Goal: Task Accomplishment & Management: Complete application form

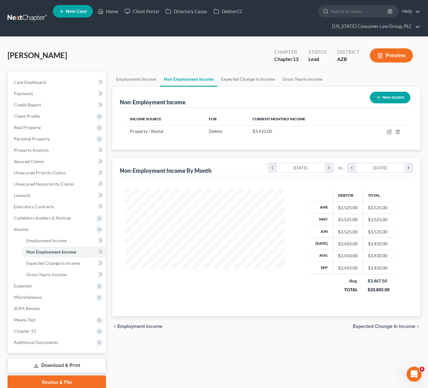
scroll to position [113, 172]
click at [40, 343] on span "Additional Documents" at bounding box center [36, 342] width 44 height 5
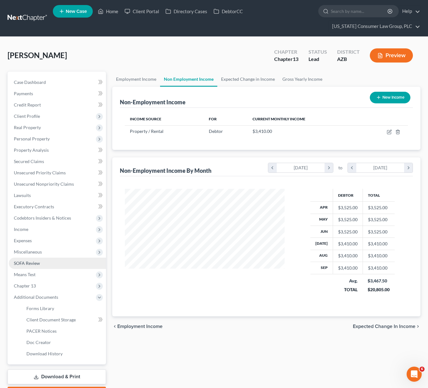
click at [31, 263] on span "SOFA Review" at bounding box center [27, 263] width 26 height 5
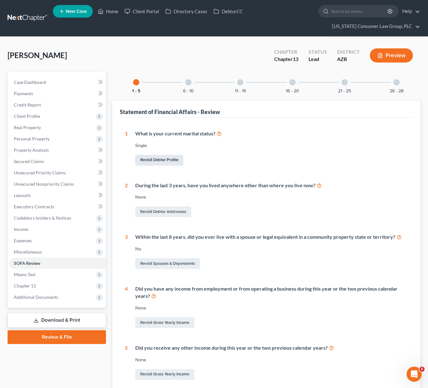
click at [147, 158] on link "Revisit Debtor Profile" at bounding box center [159, 160] width 48 height 11
select select "0"
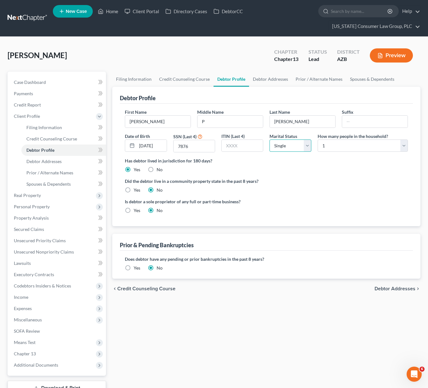
click at [308, 148] on select "Select Single Married Separated Divorced Widowed" at bounding box center [291, 146] width 42 height 13
select select "2"
click at [270, 140] on select "Select Single Married Separated Divorced Widowed" at bounding box center [291, 146] width 42 height 13
click at [408, 144] on select "Select 1 2 3 4 5 6 7 8 9 10 11 12 13 14 15 16 17 18 19 20" at bounding box center [363, 146] width 90 height 13
select select "1"
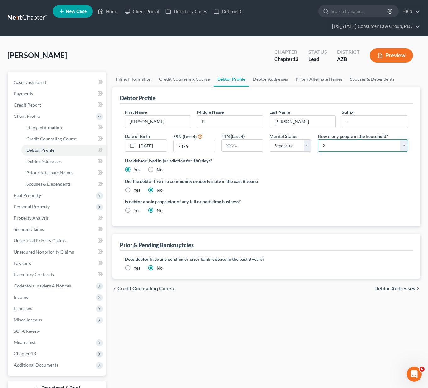
click at [318, 140] on select "Select 1 2 3 4 5 6 7 8 9 10 11 12 13 14 15 16 17 18 19 20" at bounding box center [363, 146] width 90 height 13
click at [30, 159] on span "Debtor Addresses" at bounding box center [43, 161] width 35 height 5
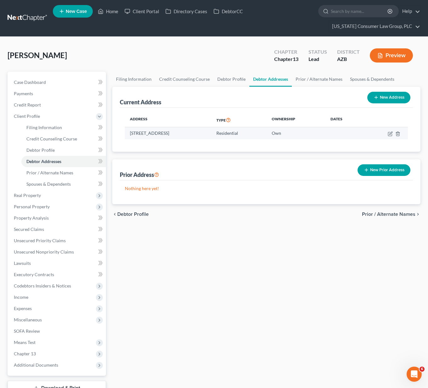
click at [314, 132] on td "Own" at bounding box center [296, 133] width 59 height 12
click at [393, 133] on td at bounding box center [386, 133] width 44 height 12
click at [391, 134] on icon "button" at bounding box center [390, 133] width 5 height 5
select select "3"
select select "0"
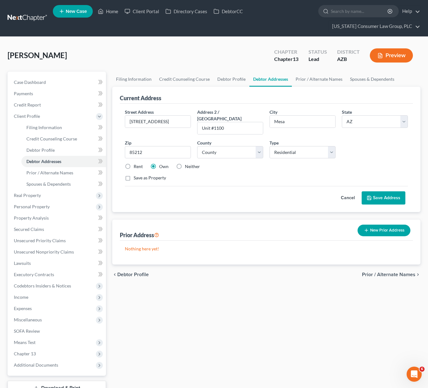
click at [134, 164] on label "Rent" at bounding box center [138, 167] width 9 height 6
click at [136, 164] on input "Rent" at bounding box center [138, 166] width 4 height 4
radio input "true"
click at [381, 192] on button "Save Address" at bounding box center [384, 198] width 44 height 13
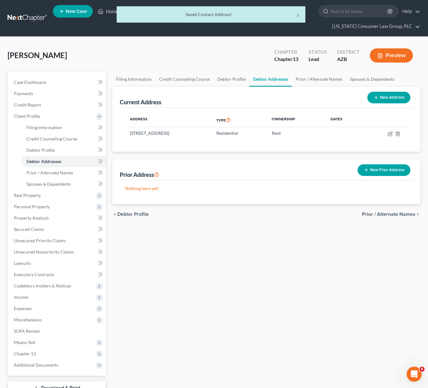
click at [380, 170] on button "New Prior Address" at bounding box center [384, 170] width 53 height 12
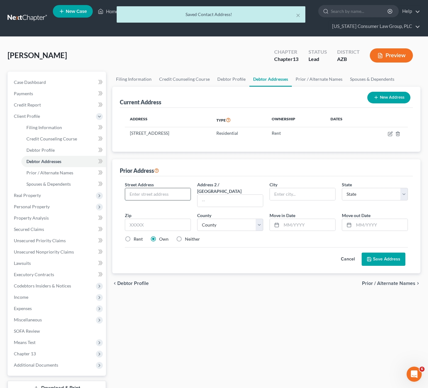
click at [148, 193] on input "text" at bounding box center [157, 194] width 65 height 12
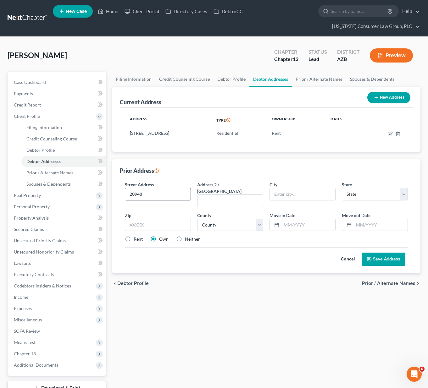
type input "[STREET_ADDRESS][PERSON_NAME]"
click at [299, 198] on input "text" at bounding box center [302, 194] width 65 height 12
type input "Queen Creek"
click at [403, 193] on select "State [US_STATE] AK AR AZ CA CO CT DE DC [GEOGRAPHIC_DATA] [GEOGRAPHIC_DATA] GU…" at bounding box center [375, 194] width 66 height 13
select select "3"
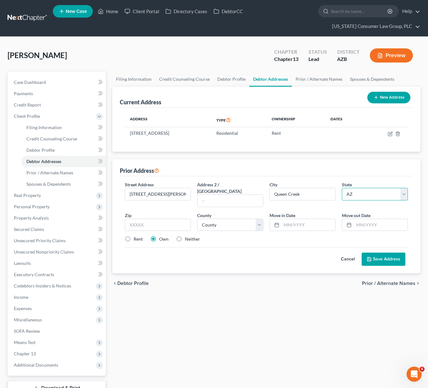
click at [342, 188] on select "State [US_STATE] AK AR AZ CA CO CT DE DC [GEOGRAPHIC_DATA] [GEOGRAPHIC_DATA] GU…" at bounding box center [375, 194] width 66 height 13
click at [152, 220] on input "text" at bounding box center [158, 225] width 66 height 13
type input "85142"
click at [259, 220] on select "County [GEOGRAPHIC_DATA] [GEOGRAPHIC_DATA] [GEOGRAPHIC_DATA] [GEOGRAPHIC_DATA] …" at bounding box center [230, 225] width 66 height 13
select select "11"
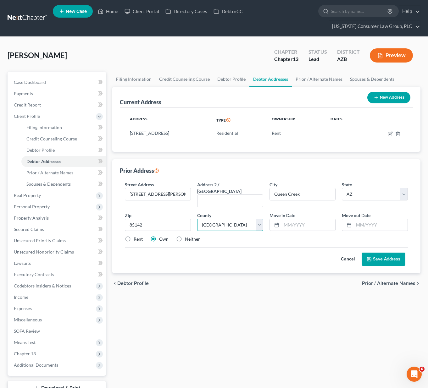
click at [197, 219] on select "County [GEOGRAPHIC_DATA] [GEOGRAPHIC_DATA] [GEOGRAPHIC_DATA] [GEOGRAPHIC_DATA] …" at bounding box center [230, 225] width 66 height 13
click at [306, 219] on input "text" at bounding box center [308, 225] width 54 height 12
type input "05/2023"
type input "01/2025"
click at [380, 253] on button "Save Address" at bounding box center [384, 259] width 44 height 13
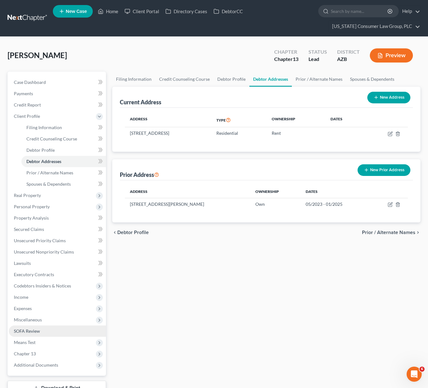
click at [25, 331] on span "SOFA Review" at bounding box center [27, 331] width 26 height 5
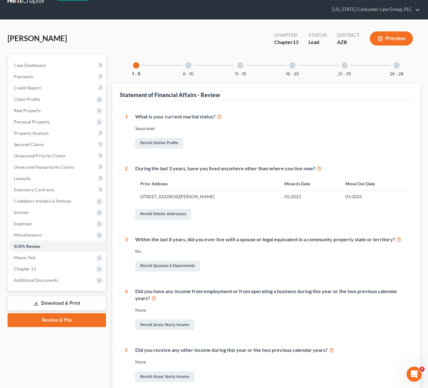
scroll to position [79, 0]
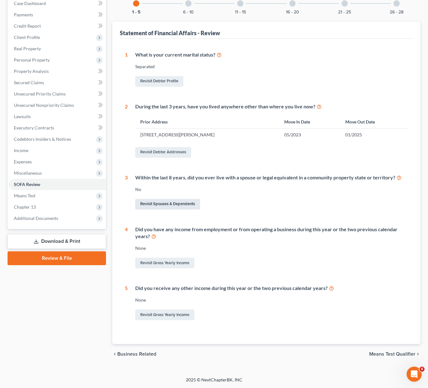
click at [174, 204] on link "Revisit Spouses & Dependents" at bounding box center [167, 204] width 65 height 11
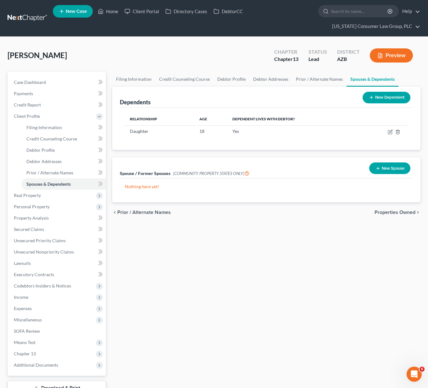
click at [390, 167] on button "New Spouse" at bounding box center [389, 169] width 41 height 12
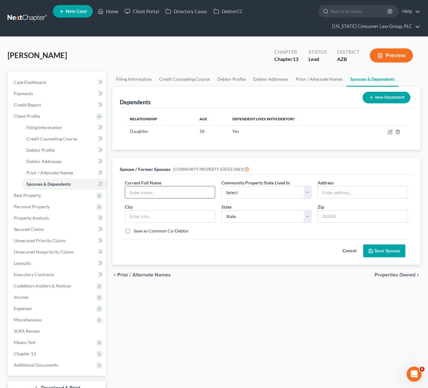
click at [158, 196] on input "text" at bounding box center [170, 193] width 90 height 12
type input "[PERSON_NAME]"
click at [308, 192] on select "Select AZ CA GU ID LA NV NM PR [GEOGRAPHIC_DATA] [GEOGRAPHIC_DATA] [GEOGRAPHIC_…" at bounding box center [266, 192] width 90 height 13
select select "0"
click at [221, 186] on select "Select AZ CA GU ID LA NV NM PR [GEOGRAPHIC_DATA] [GEOGRAPHIC_DATA] [GEOGRAPHIC_…" at bounding box center [266, 192] width 90 height 13
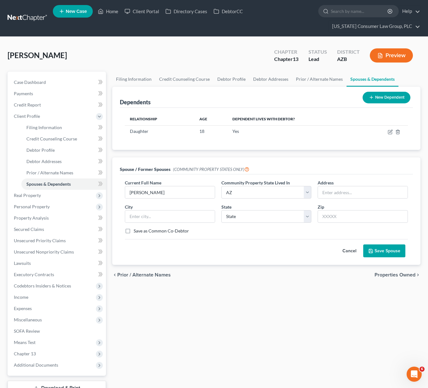
click at [377, 251] on button "Save Spouse" at bounding box center [384, 251] width 42 height 13
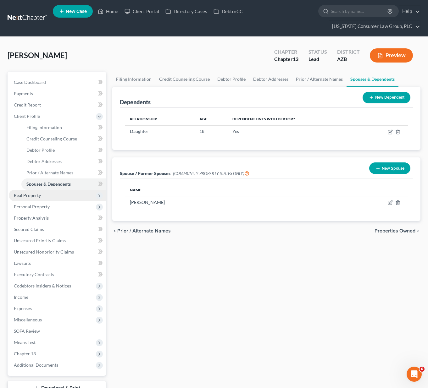
click at [30, 197] on span "Real Property" at bounding box center [27, 195] width 27 height 5
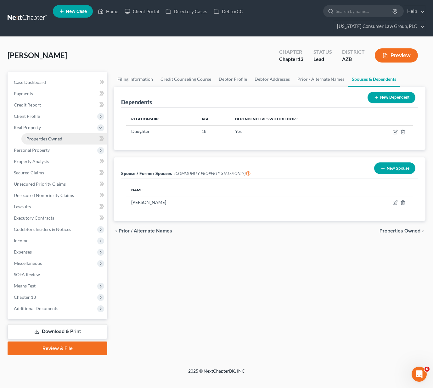
click at [41, 137] on span "Properties Owned" at bounding box center [44, 138] width 36 height 5
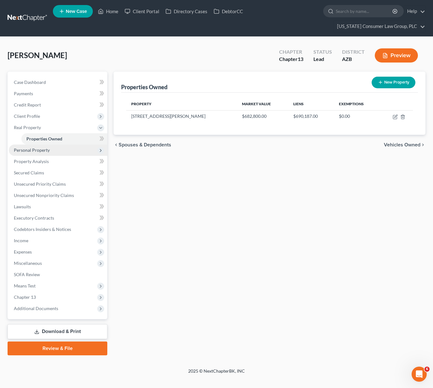
click at [46, 148] on span "Personal Property" at bounding box center [32, 150] width 36 height 5
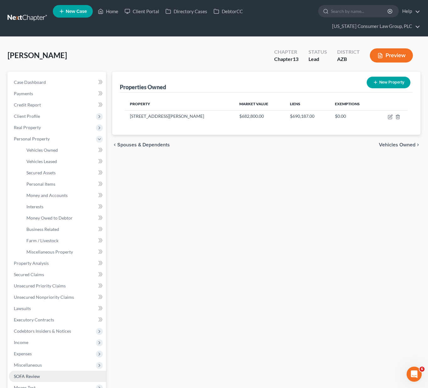
click at [34, 375] on span "SOFA Review" at bounding box center [27, 376] width 26 height 5
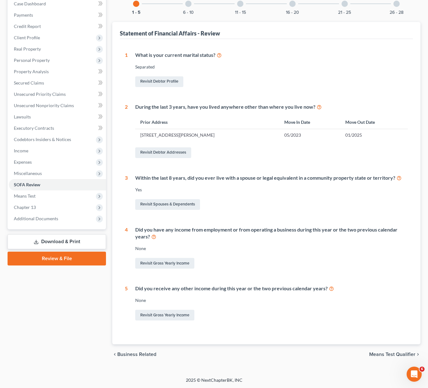
scroll to position [79, 0]
click at [176, 260] on link "Revisit Gross Yearly Income" at bounding box center [164, 263] width 59 height 11
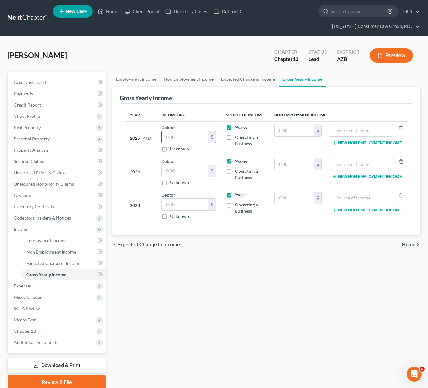
click at [183, 138] on input "text" at bounding box center [185, 137] width 47 height 12
type input "35,620"
click at [170, 169] on input "text" at bounding box center [185, 171] width 47 height 12
type input "30,266"
click at [178, 205] on input "text" at bounding box center [185, 205] width 47 height 12
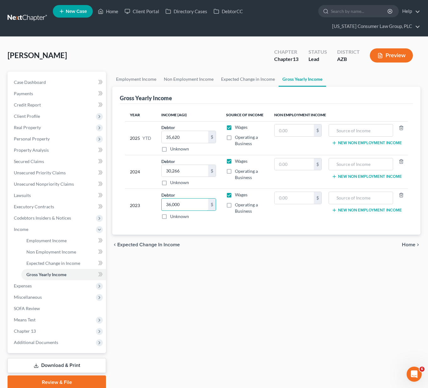
type input "36,000"
click at [360, 142] on button "New Non Employment Income" at bounding box center [367, 143] width 70 height 5
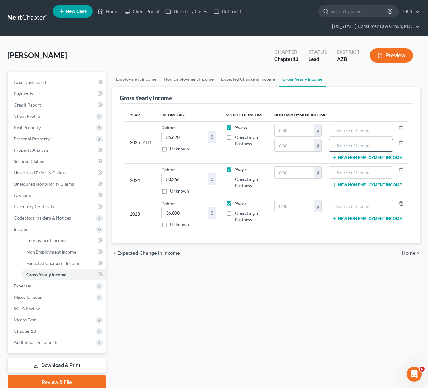
click at [358, 144] on input "text" at bounding box center [361, 146] width 58 height 12
type input "Rent"
click at [346, 130] on input "text" at bounding box center [361, 131] width 58 height 12
type input "30690"
click at [30, 286] on span "Expenses" at bounding box center [23, 285] width 18 height 5
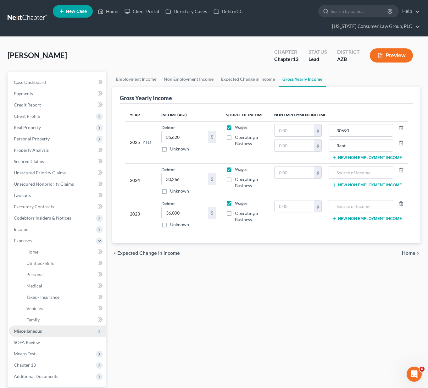
click at [34, 330] on span "Miscellaneous" at bounding box center [28, 331] width 28 height 5
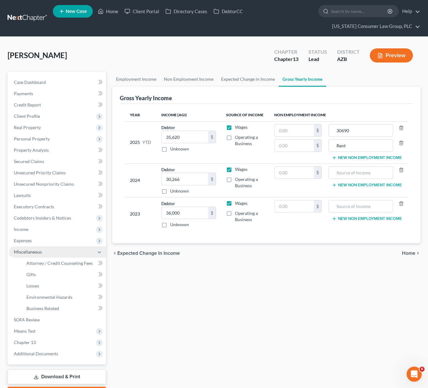
click at [25, 249] on span "Miscellaneous" at bounding box center [28, 251] width 28 height 5
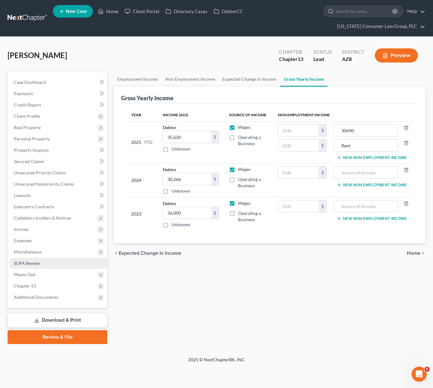
click at [26, 260] on link "SOFA Review" at bounding box center [58, 263] width 98 height 11
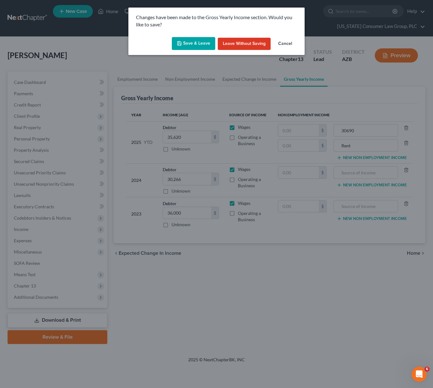
click at [189, 42] on button "Save & Leave" at bounding box center [193, 43] width 43 height 13
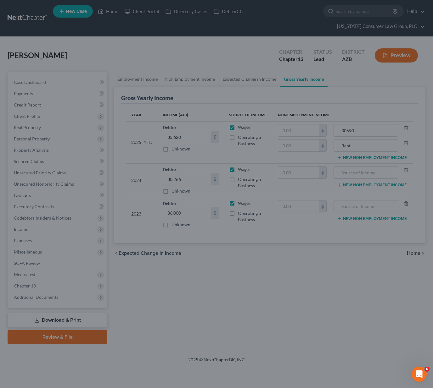
type input "Rent"
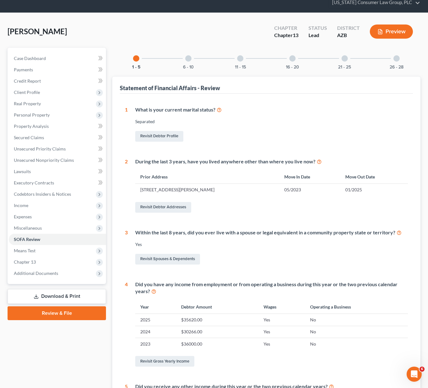
scroll to position [154, 0]
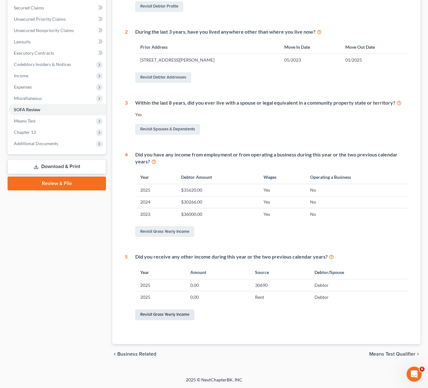
click at [176, 319] on link "Revisit Gross Yearly Income" at bounding box center [164, 315] width 59 height 11
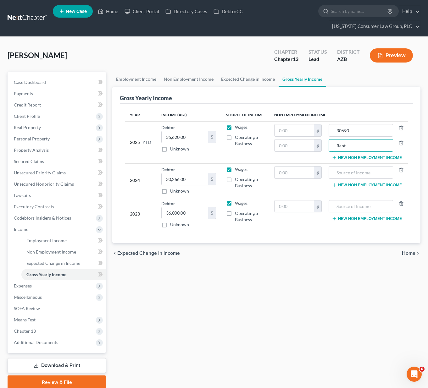
drag, startPoint x: 362, startPoint y: 146, endPoint x: 328, endPoint y: 146, distance: 33.7
click at [328, 146] on td "30690 Rent New Non Employment Income" at bounding box center [367, 142] width 81 height 42
click at [371, 129] on input "30690" at bounding box center [361, 131] width 58 height 12
type input "30690 Rent"
click at [412, 251] on span "Home" at bounding box center [409, 253] width 14 height 5
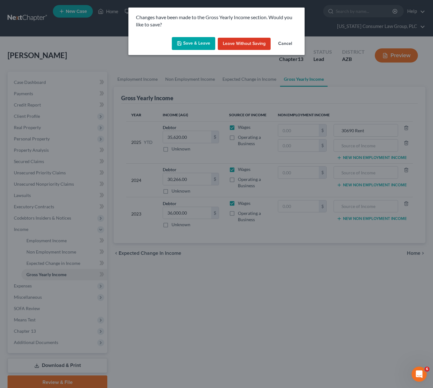
drag, startPoint x: 186, startPoint y: 38, endPoint x: 188, endPoint y: 36, distance: 3.8
click at [186, 38] on button "Save & Leave" at bounding box center [193, 43] width 43 height 13
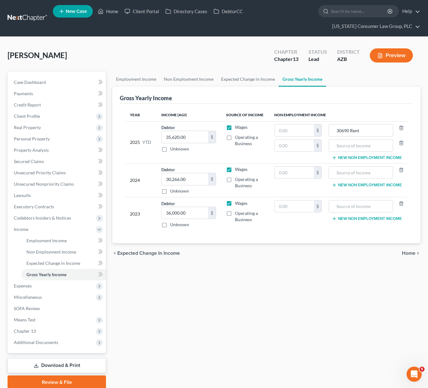
type input "Rent"
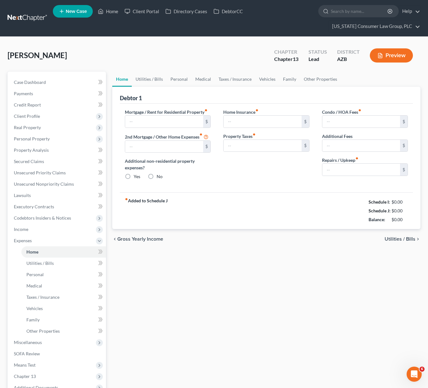
type input "2,207.00"
type input "0.00"
radio input "true"
type input "0.00"
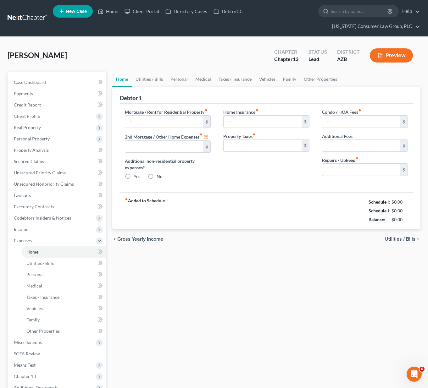
type input "115.00"
type input "0.00"
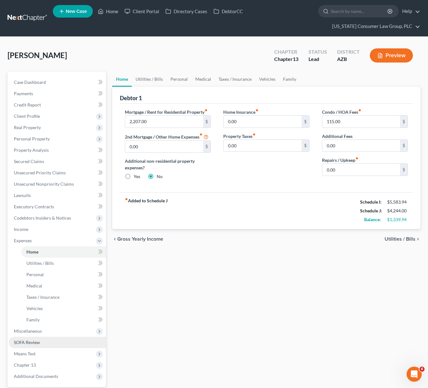
click at [28, 341] on span "SOFA Review" at bounding box center [27, 342] width 26 height 5
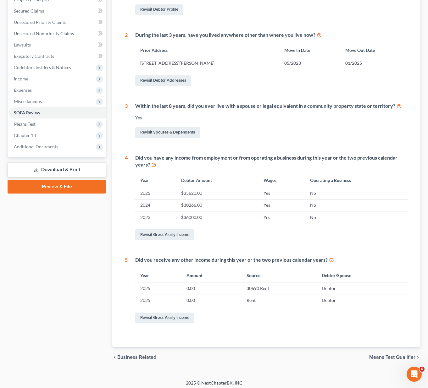
scroll to position [154, 0]
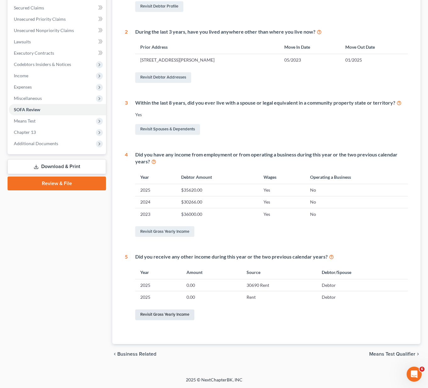
click at [172, 315] on link "Revisit Gross Yearly Income" at bounding box center [164, 315] width 59 height 11
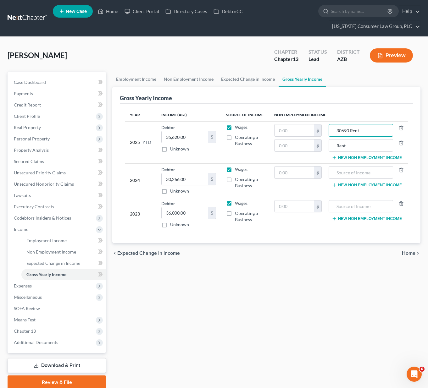
drag, startPoint x: 372, startPoint y: 131, endPoint x: 327, endPoint y: 131, distance: 45.0
click at [327, 131] on tr "2025 YTD Debtor 35,620.00 $ Unknown Balance Undetermined 35,620.00 $ Unknown Wa…" at bounding box center [266, 142] width 283 height 42
click at [288, 129] on input "text" at bounding box center [294, 131] width 39 height 12
type input "30,690"
click at [363, 129] on input "text" at bounding box center [361, 131] width 58 height 12
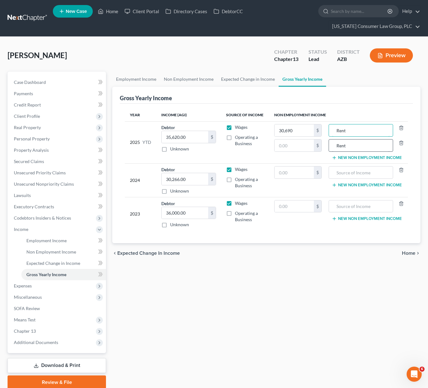
type input "Rent"
drag, startPoint x: 357, startPoint y: 144, endPoint x: 335, endPoint y: 144, distance: 21.4
click at [335, 144] on input "Rent" at bounding box center [361, 146] width 58 height 12
click at [410, 252] on span "Home" at bounding box center [409, 253] width 14 height 5
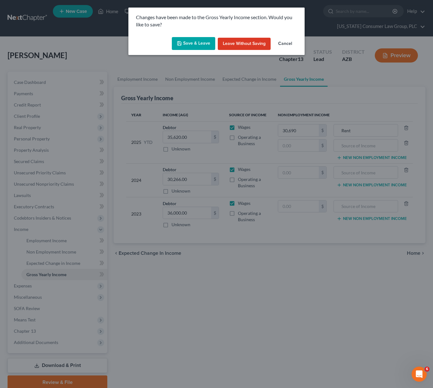
click at [195, 41] on button "Save & Leave" at bounding box center [193, 43] width 43 height 13
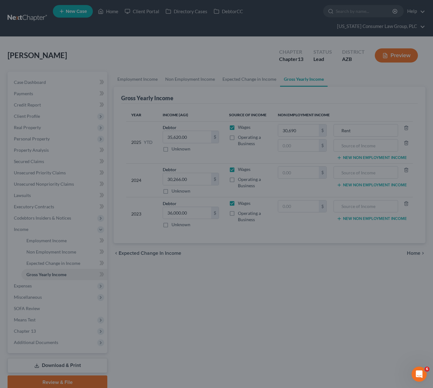
type input "30,690.00"
type input "Rent"
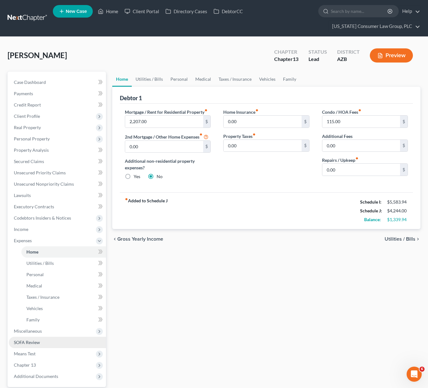
click at [29, 341] on span "SOFA Review" at bounding box center [27, 342] width 26 height 5
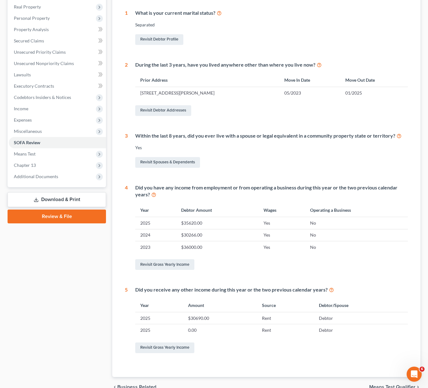
scroll to position [127, 0]
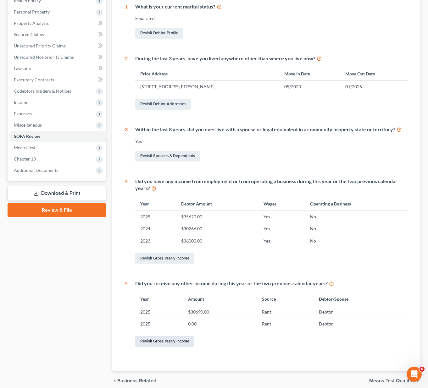
click at [163, 340] on link "Revisit Gross Yearly Income" at bounding box center [164, 342] width 59 height 11
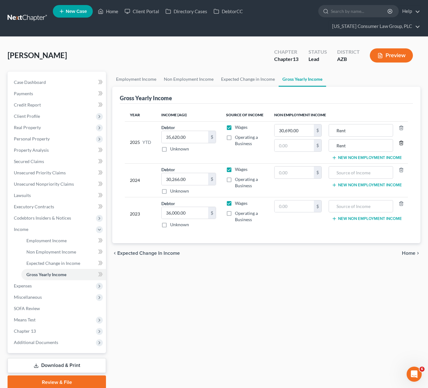
click at [401, 142] on icon "button" at bounding box center [401, 143] width 5 height 5
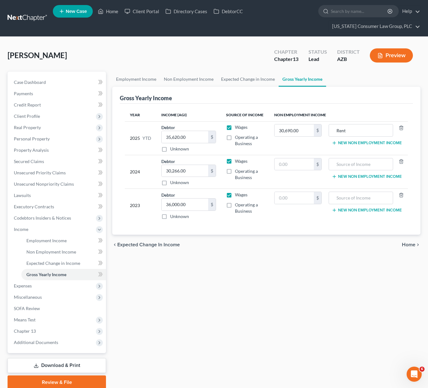
click at [410, 244] on span "Home" at bounding box center [409, 244] width 14 height 5
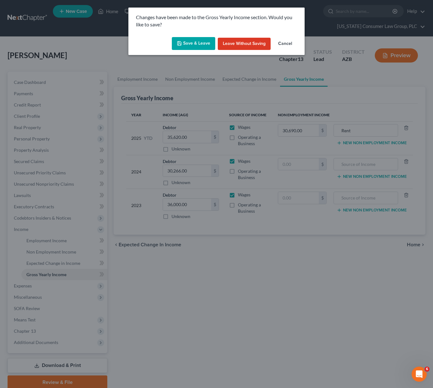
click at [199, 42] on button "Save & Leave" at bounding box center [193, 43] width 43 height 13
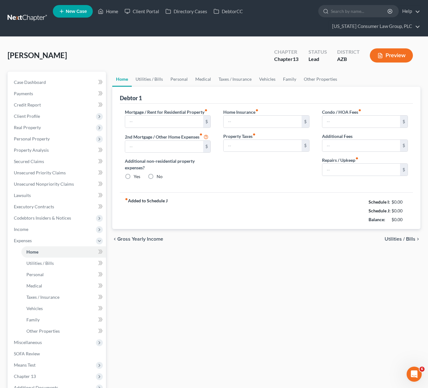
type input "2,207.00"
type input "0.00"
radio input "true"
type input "0.00"
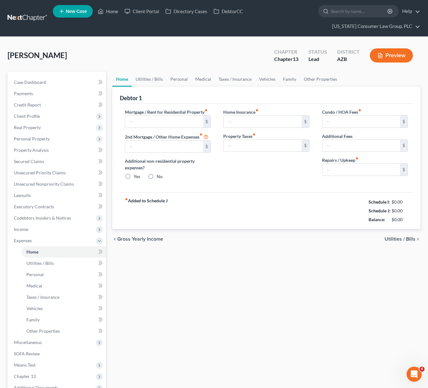
type input "115.00"
type input "0.00"
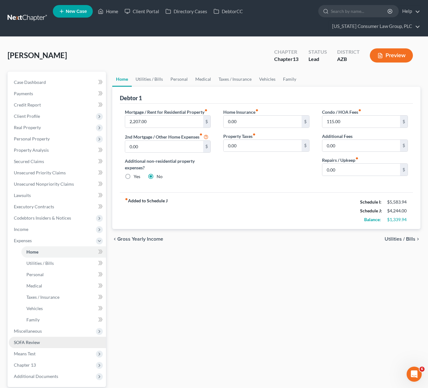
click at [30, 342] on span "SOFA Review" at bounding box center [27, 342] width 26 height 5
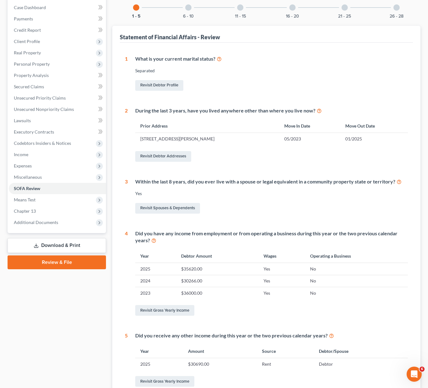
scroll to position [8, 0]
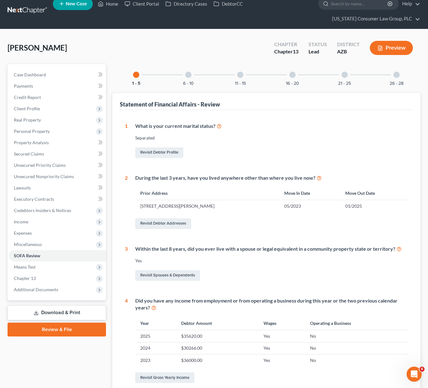
click at [188, 74] on div at bounding box center [188, 75] width 6 height 6
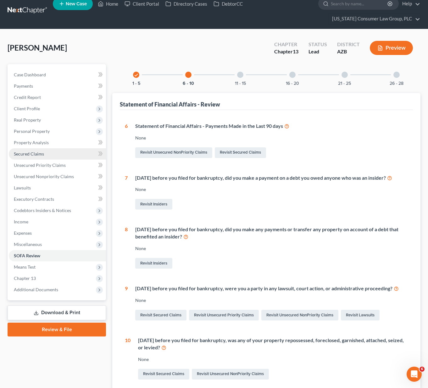
click at [27, 152] on span "Secured Claims" at bounding box center [29, 153] width 30 height 5
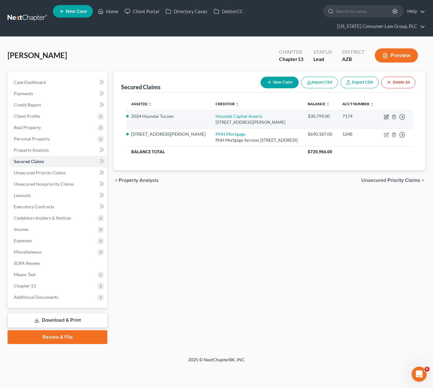
click at [385, 120] on icon "button" at bounding box center [386, 116] width 5 height 5
select select "4"
select select "0"
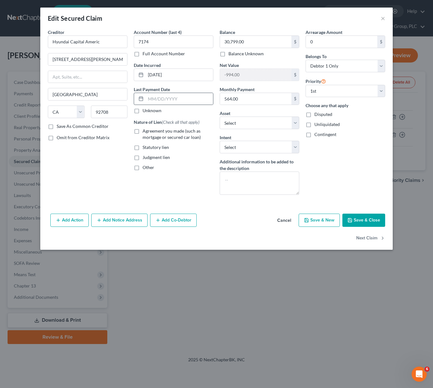
click at [139, 98] on line at bounding box center [141, 98] width 4 height 0
click at [156, 99] on input "text" at bounding box center [179, 99] width 67 height 12
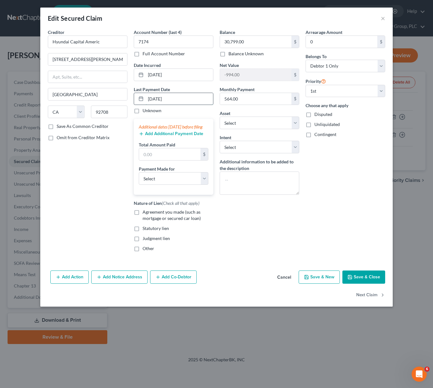
type input "[DATE]"
click at [162, 158] on input "text" at bounding box center [169, 154] width 61 height 12
type input "1,692"
click at [203, 185] on select "Select Car Credit Card Loan Repayment Mortgage Other Suppliers Or Vendors" at bounding box center [174, 178] width 70 height 13
select select "0"
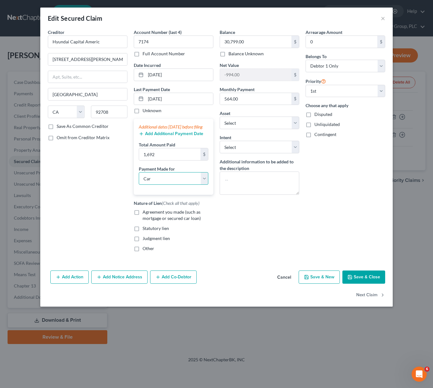
click at [139, 179] on select "Select Car Credit Card Loan Repayment Mortgage Other Suppliers Or Vendors" at bounding box center [174, 178] width 70 height 13
click at [142, 219] on label "Agreement you made (such as mortgage or secured car loan)" at bounding box center [177, 215] width 71 height 13
click at [145, 213] on input "Agreement you made (such as mortgage or secured car loan)" at bounding box center [147, 211] width 4 height 4
checkbox input "true"
click at [361, 283] on button "Save & Close" at bounding box center [363, 277] width 43 height 13
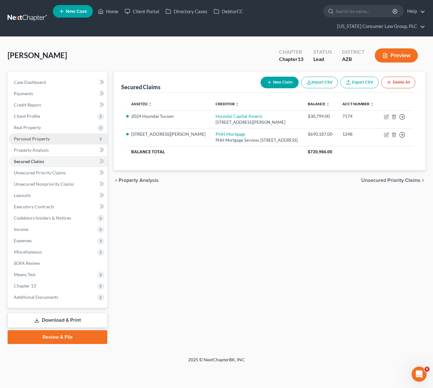
click at [41, 136] on span "Personal Property" at bounding box center [32, 138] width 36 height 5
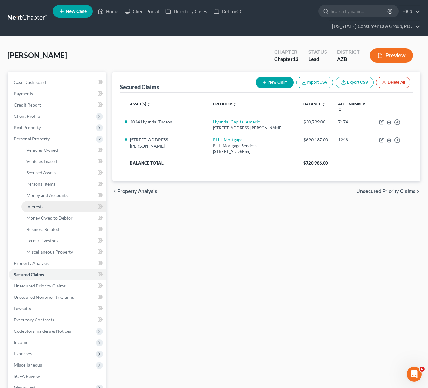
click at [45, 209] on link "Interests" at bounding box center [63, 206] width 85 height 11
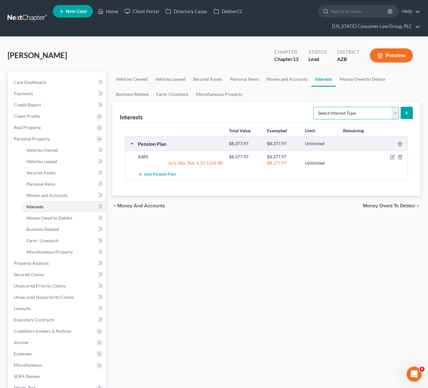
click at [395, 109] on select "Select Interest Type 401K (A/B: 21) Annuity (A/B: 23) Bond (A/B: 18) Education …" at bounding box center [356, 113] width 86 height 13
select select "term_life_insurance"
click at [314, 107] on select "Select Interest Type 401K (A/B: 21) Annuity (A/B: 23) Bond (A/B: 18) Education …" at bounding box center [356, 113] width 86 height 13
click at [409, 112] on icon "submit" at bounding box center [406, 113] width 5 height 5
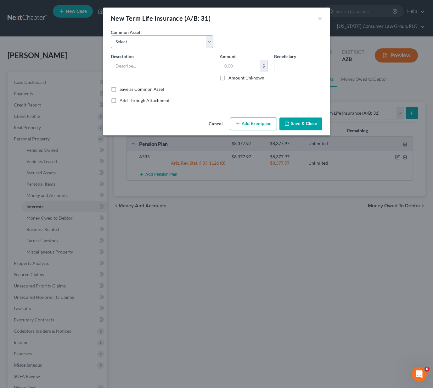
click at [209, 39] on select "Select Employer sponsored term life insurance policy" at bounding box center [162, 42] width 103 height 13
click at [111, 36] on select "Select Employer sponsored term life insurance policy" at bounding box center [162, 42] width 103 height 13
click at [137, 66] on input "text" at bounding box center [162, 66] width 102 height 12
type input "Ethos Term life insurance"
click at [286, 67] on input "text" at bounding box center [297, 66] width 47 height 12
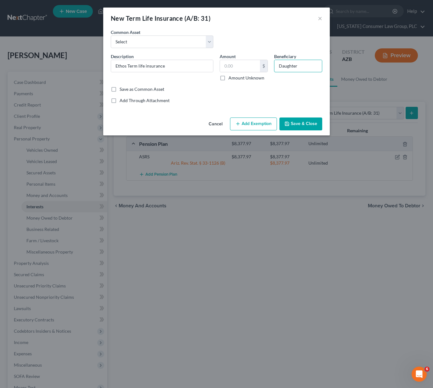
type input "Daughter"
click at [284, 121] on button "Save & Close" at bounding box center [300, 124] width 43 height 13
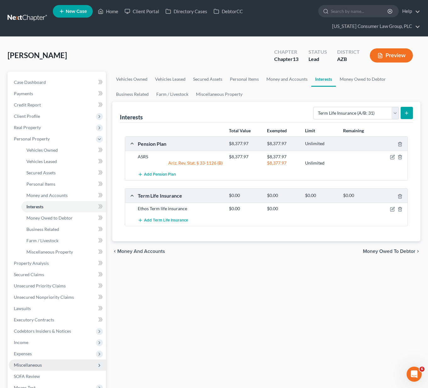
click at [26, 365] on span "Miscellaneous" at bounding box center [28, 365] width 28 height 5
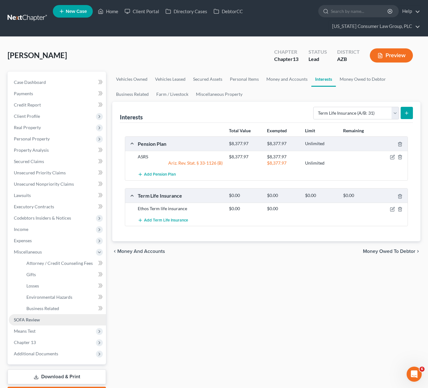
click at [31, 318] on span "SOFA Review" at bounding box center [27, 319] width 26 height 5
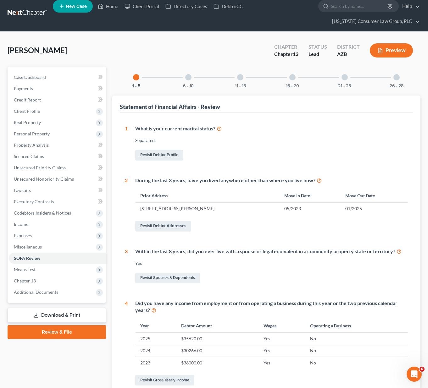
scroll to position [142, 0]
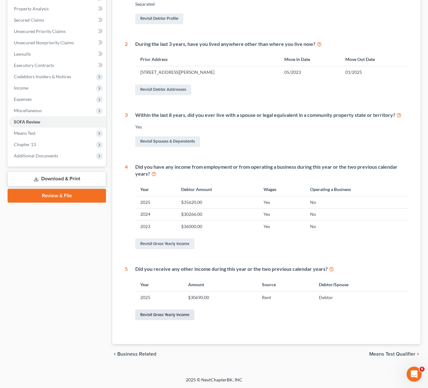
click at [159, 317] on link "Revisit Gross Yearly Income" at bounding box center [164, 315] width 59 height 11
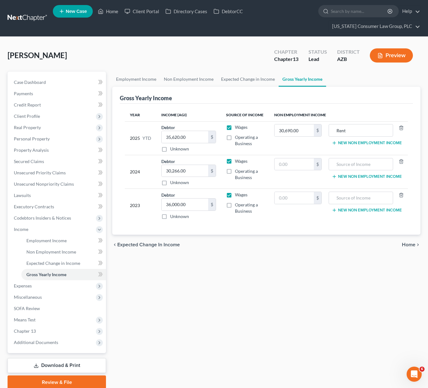
click at [359, 141] on button "New Non Employment Income" at bounding box center [367, 143] width 70 height 5
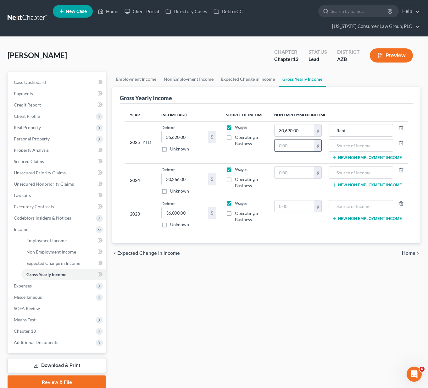
click at [293, 145] on input "text" at bounding box center [294, 146] width 39 height 12
type input "10,873.33"
click at [359, 144] on input "text" at bounding box center [361, 146] width 58 height 12
type input "VA Stipend"
click at [409, 250] on div "chevron_left Expected Change in Income Home chevron_right" at bounding box center [266, 253] width 308 height 20
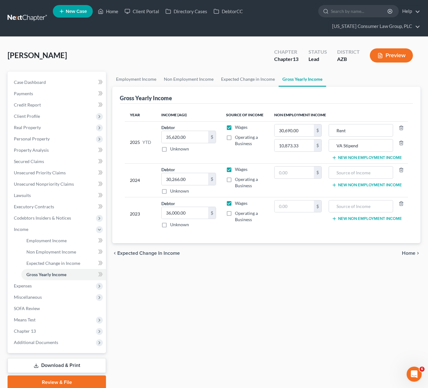
click at [406, 253] on span "Home" at bounding box center [409, 253] width 14 height 5
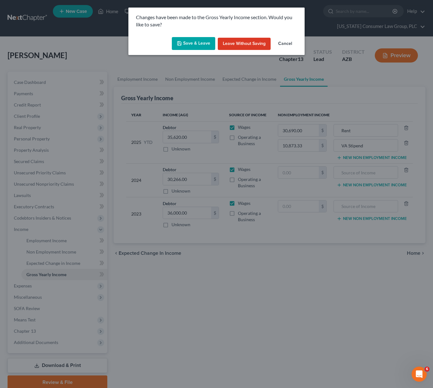
click at [194, 43] on button "Save & Leave" at bounding box center [193, 43] width 43 height 13
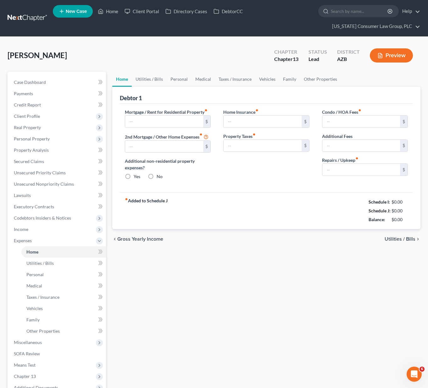
type input "2,207.00"
type input "0.00"
radio input "true"
type input "0.00"
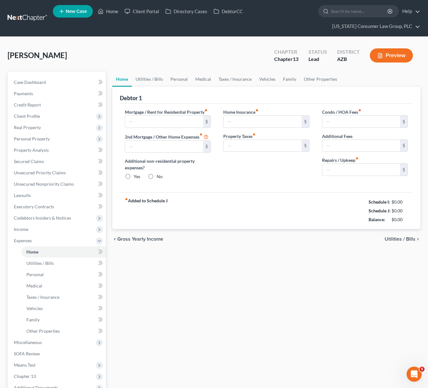
type input "115.00"
type input "0.00"
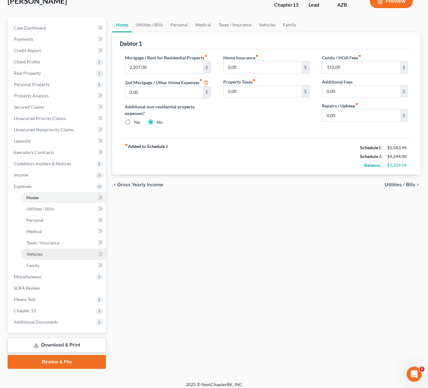
scroll to position [59, 0]
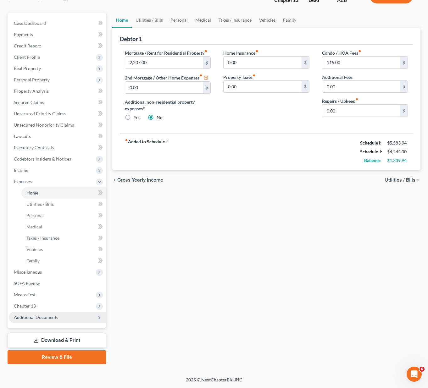
click at [46, 315] on span "Additional Documents" at bounding box center [36, 317] width 44 height 5
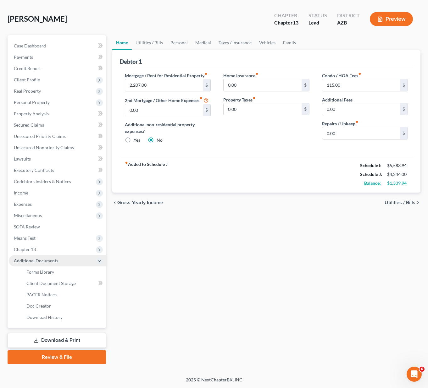
scroll to position [36, 0]
click at [43, 293] on span "PACER Notices" at bounding box center [41, 294] width 30 height 5
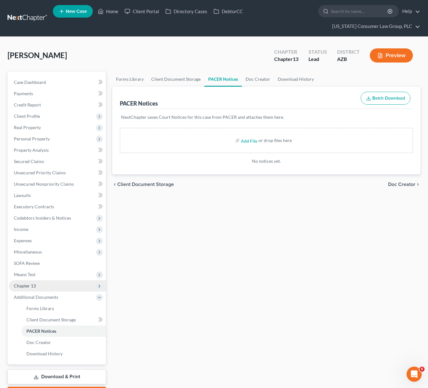
click at [33, 288] on span "Chapter 13" at bounding box center [25, 285] width 22 height 5
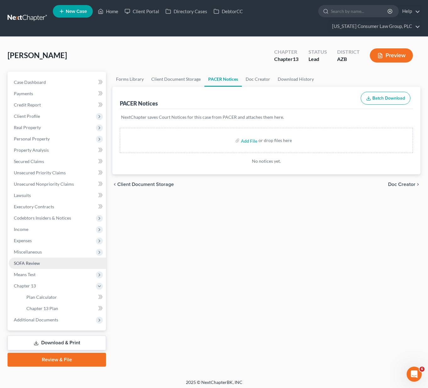
click at [35, 260] on link "SOFA Review" at bounding box center [57, 263] width 97 height 11
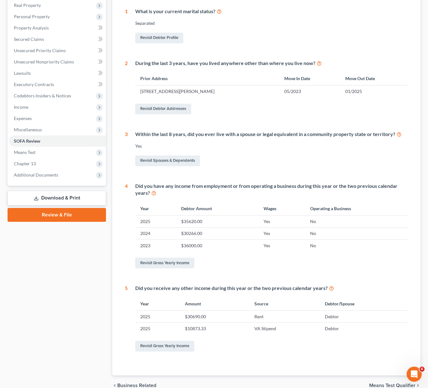
scroll to position [56, 0]
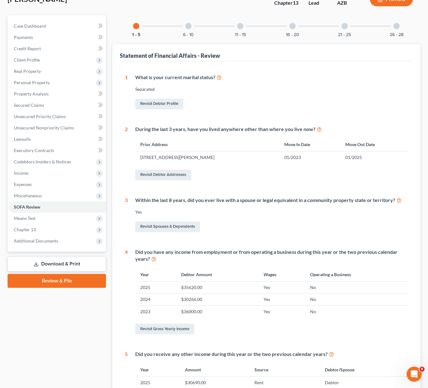
click at [189, 25] on div at bounding box center [188, 26] width 6 height 6
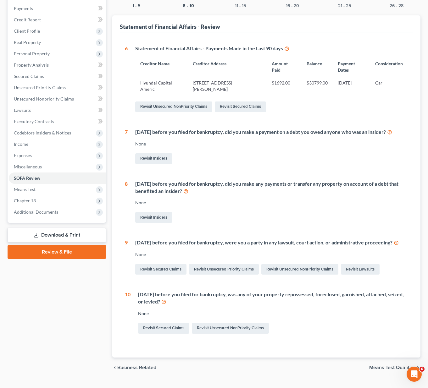
scroll to position [106, 0]
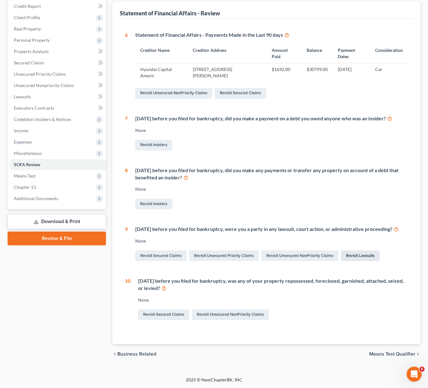
click at [362, 256] on link "Revisit Lawsuits" at bounding box center [360, 256] width 39 height 11
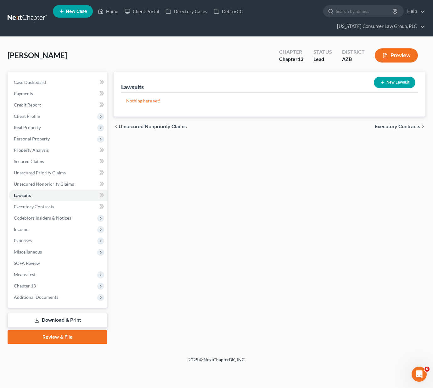
click at [394, 80] on button "New Lawsuit" at bounding box center [395, 83] width 42 height 12
select select "0"
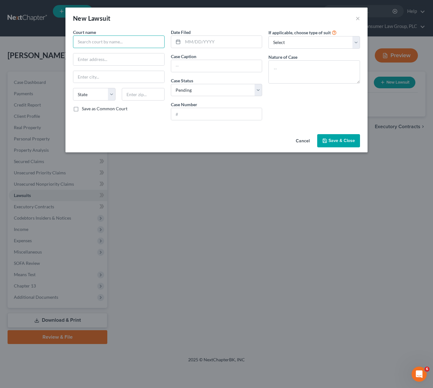
click at [121, 42] on input "text" at bounding box center [119, 42] width 92 height 13
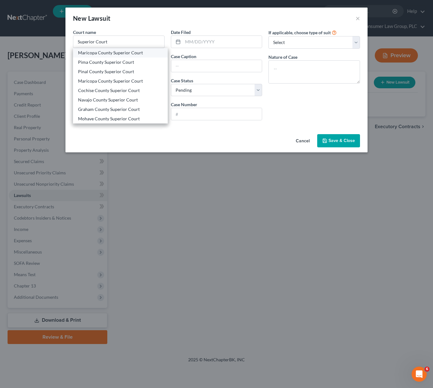
click at [106, 51] on div "Maricopa County Superior Court" at bounding box center [120, 53] width 85 height 6
type input "Maricopa County Superior Court"
type input "[STREET_ADDRESS]"
type input "Phoenix"
select select "3"
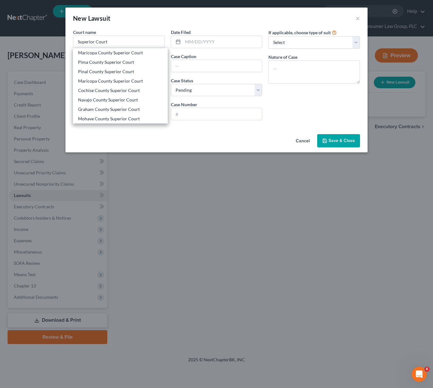
type input "85003"
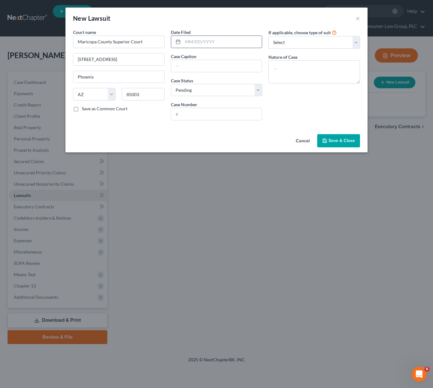
click at [209, 41] on input "text" at bounding box center [222, 42] width 79 height 12
type input "[DATE]"
type input "FN2025-091172"
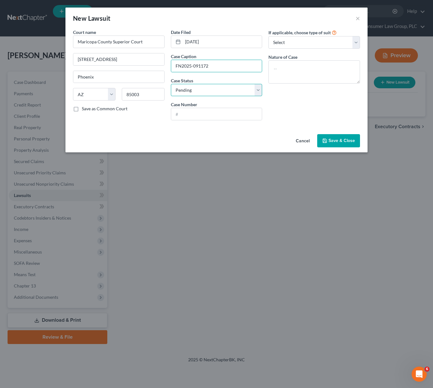
click at [255, 88] on select "Select Pending On Appeal Concluded" at bounding box center [217, 90] width 92 height 13
click at [171, 84] on select "Select Pending On Appeal Concluded" at bounding box center [217, 90] width 92 height 13
drag, startPoint x: 212, startPoint y: 68, endPoint x: 100, endPoint y: 61, distance: 112.8
click at [100, 61] on div "Court name * Maricopa County Superior Court [GEOGRAPHIC_DATA] [US_STATE] AK AR …" at bounding box center [216, 77] width 293 height 97
type input "[PERSON_NAME]"
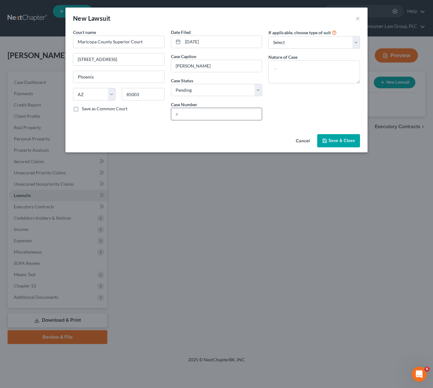
click at [188, 114] on input "text" at bounding box center [216, 114] width 91 height 12
type input "FN2025-091172"
click at [357, 41] on select "Select Repossession Garnishment Foreclosure Attached, Seized, Or Levied Other" at bounding box center [314, 42] width 92 height 13
select select "4"
click at [268, 36] on select "Select Repossession Garnishment Foreclosure Attached, Seized, Or Levied Other" at bounding box center [314, 42] width 92 height 13
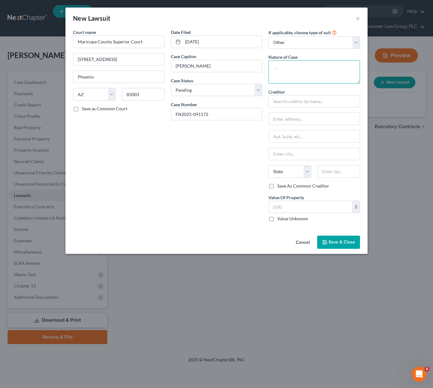
click at [312, 69] on textarea at bounding box center [314, 71] width 92 height 23
type textarea "Divorce"
click at [330, 236] on button "Save & Close" at bounding box center [338, 242] width 43 height 13
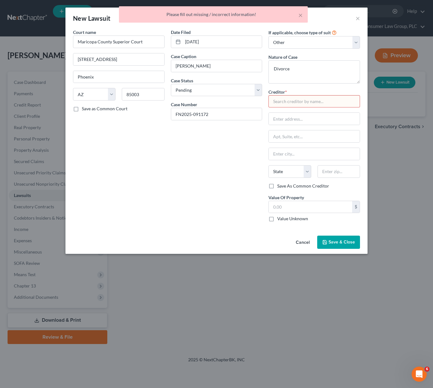
click at [288, 103] on input "text" at bounding box center [314, 101] width 92 height 13
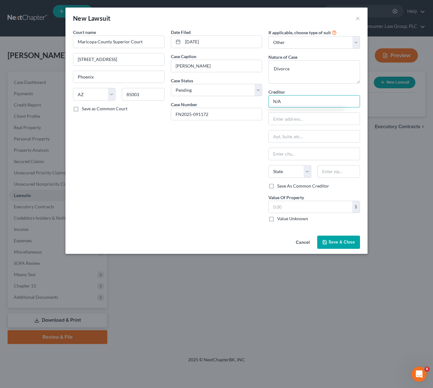
type input "N/A"
click at [336, 242] on span "Save & Close" at bounding box center [341, 242] width 26 height 5
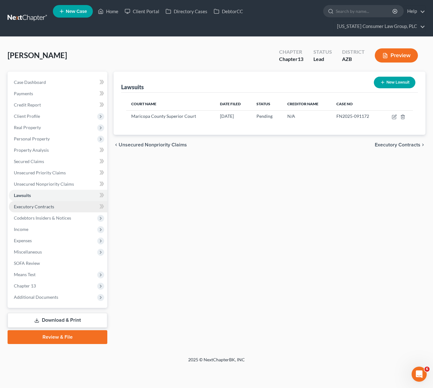
click at [30, 209] on span "Executory Contracts" at bounding box center [34, 206] width 40 height 5
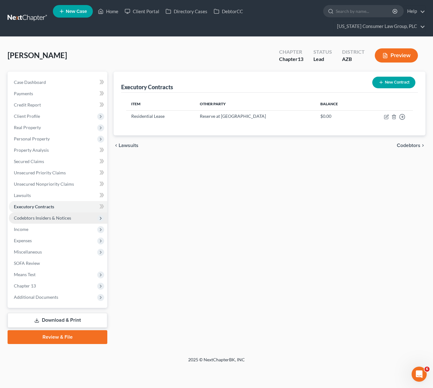
click at [38, 218] on span "Codebtors Insiders & Notices" at bounding box center [42, 217] width 57 height 5
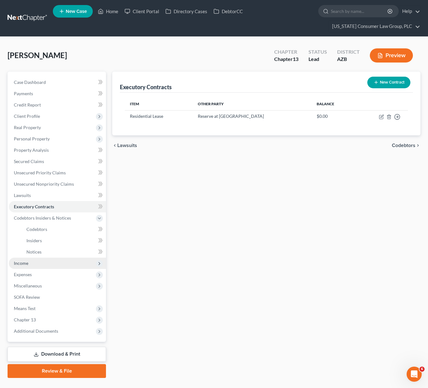
click at [30, 262] on span "Income" at bounding box center [57, 263] width 97 height 11
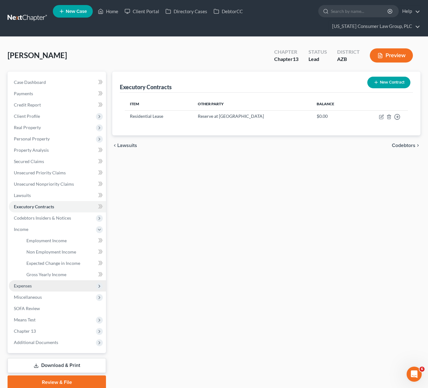
click at [33, 286] on span "Expenses" at bounding box center [57, 286] width 97 height 11
